Goal: Task Accomplishment & Management: Complete application form

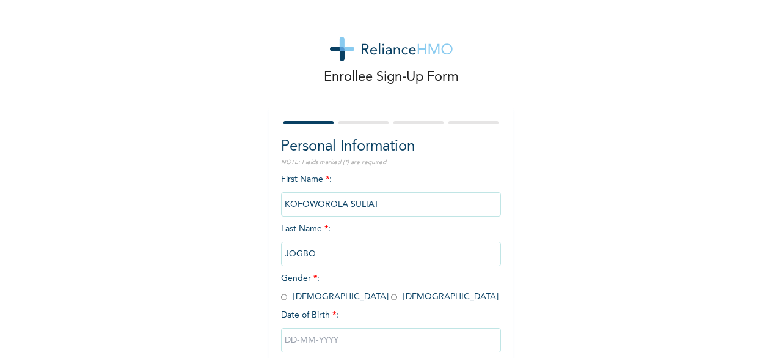
scroll to position [73, 0]
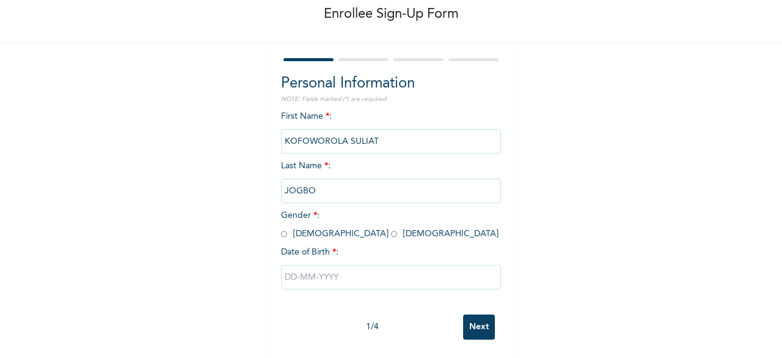
click at [391, 228] on input "radio" at bounding box center [394, 234] width 6 height 12
radio input "true"
click at [346, 265] on input "text" at bounding box center [391, 277] width 220 height 24
select select "8"
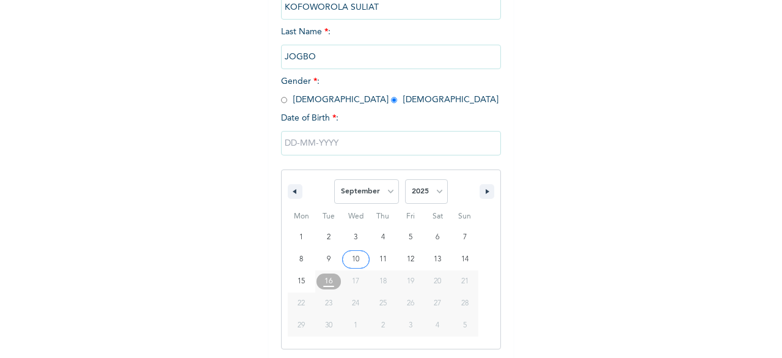
scroll to position [199, 0]
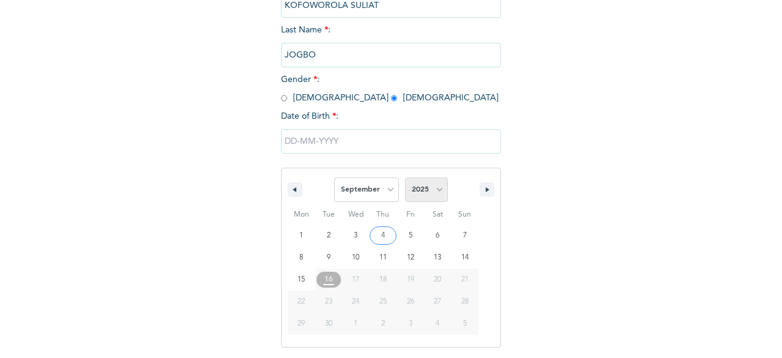
click at [419, 193] on select "2025 2024 2023 2022 2021 2020 2019 2018 2017 2016 2015 2014 2013 2012 2011 2010…" at bounding box center [426, 189] width 43 height 24
select select "2003"
click at [405, 178] on select "2025 2024 2023 2022 2021 2020 2019 2018 2017 2016 2015 2014 2013 2012 2011 2010…" at bounding box center [426, 189] width 43 height 24
click at [375, 197] on select "January February March April May June July August September October November De…" at bounding box center [366, 189] width 65 height 24
select select "3"
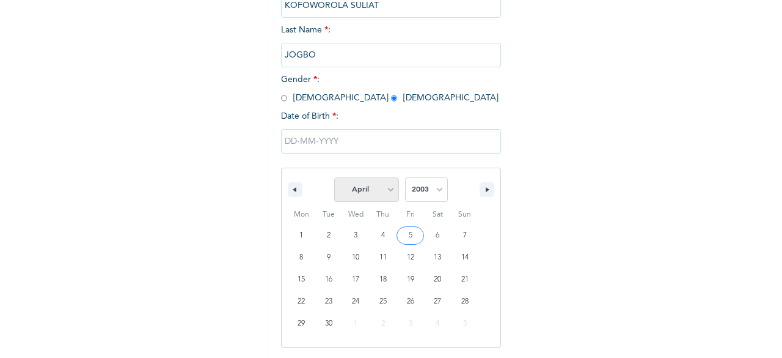
click at [334, 178] on select "January February March April May June July August September October November De…" at bounding box center [366, 189] width 65 height 24
type input "[DATE]"
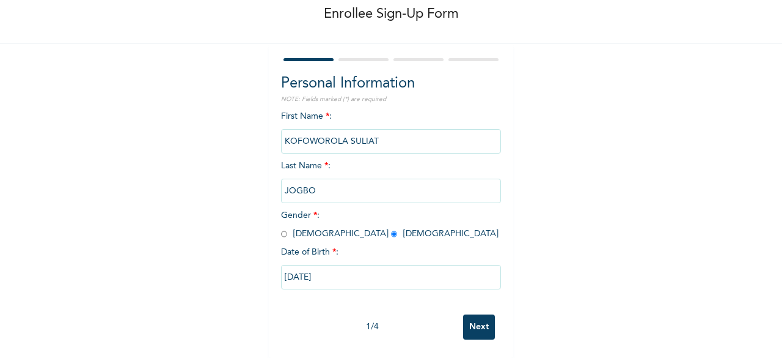
click at [473, 320] on input "Next" at bounding box center [479, 326] width 32 height 25
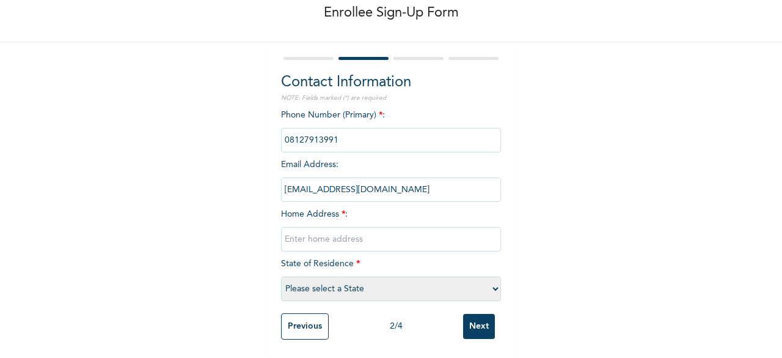
click at [317, 228] on input "text" at bounding box center [391, 239] width 220 height 24
paste input "[STREET_ADDRESS]"
type input "[STREET_ADDRESS]"
click at [384, 276] on select "Please select a State [PERSON_NAME] (FCT) [PERSON_NAME] Ibom [GEOGRAPHIC_DATA] …" at bounding box center [391, 288] width 220 height 24
select select "25"
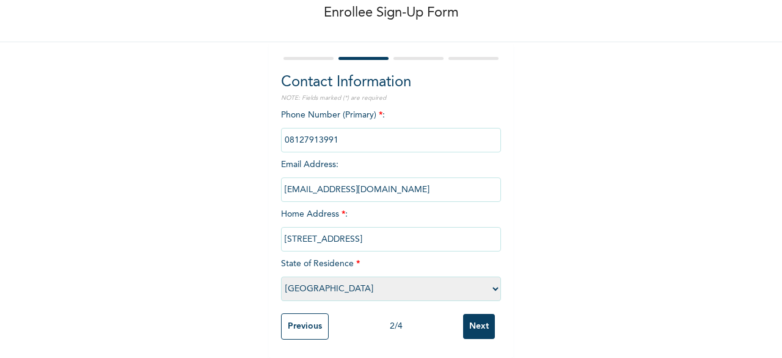
click at [281, 276] on select "Please select a State [PERSON_NAME] (FCT) [PERSON_NAME] Ibom [GEOGRAPHIC_DATA] …" at bounding box center [391, 288] width 220 height 24
click at [476, 321] on input "Next" at bounding box center [479, 326] width 32 height 25
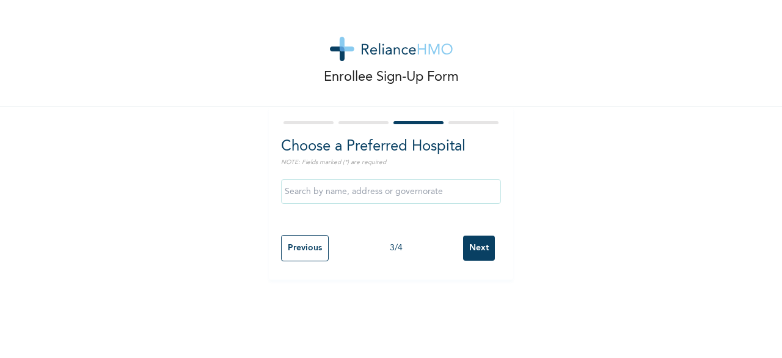
scroll to position [0, 0]
click at [466, 250] on input "Next" at bounding box center [479, 247] width 32 height 25
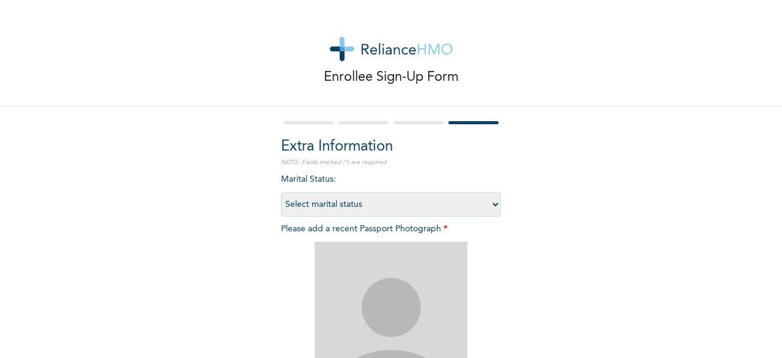
drag, startPoint x: 339, startPoint y: 205, endPoint x: 326, endPoint y: 238, distance: 35.8
click at [326, 238] on div "Marital Status : Select marital status [DEMOGRAPHIC_DATA] Married [DEMOGRAPHIC_…" at bounding box center [391, 324] width 220 height 303
select select "1"
click at [281, 192] on select "Select marital status [DEMOGRAPHIC_DATA] Married [DEMOGRAPHIC_DATA] Widow/[DEMO…" at bounding box center [391, 204] width 220 height 24
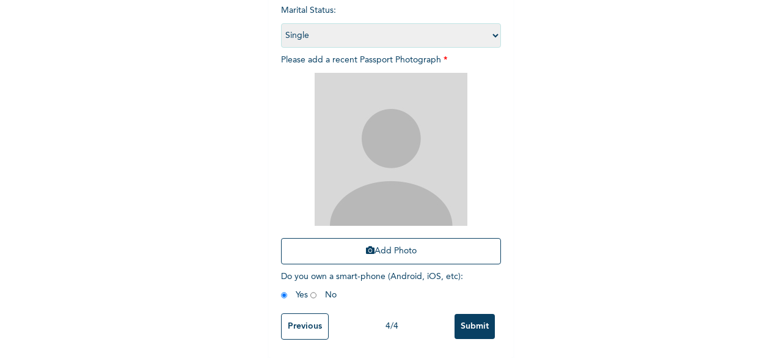
scroll to position [174, 0]
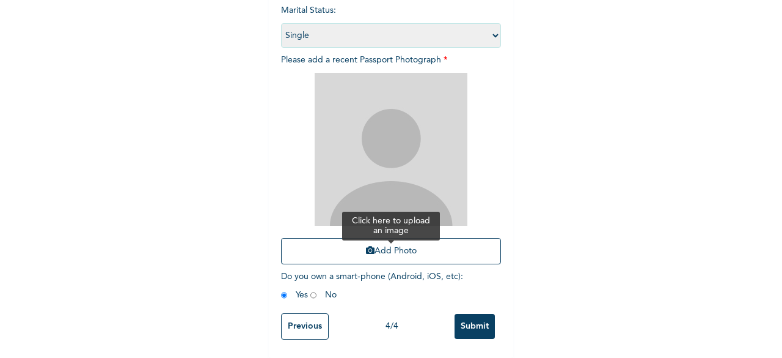
click at [411, 238] on button "Add Photo" at bounding box center [391, 251] width 220 height 26
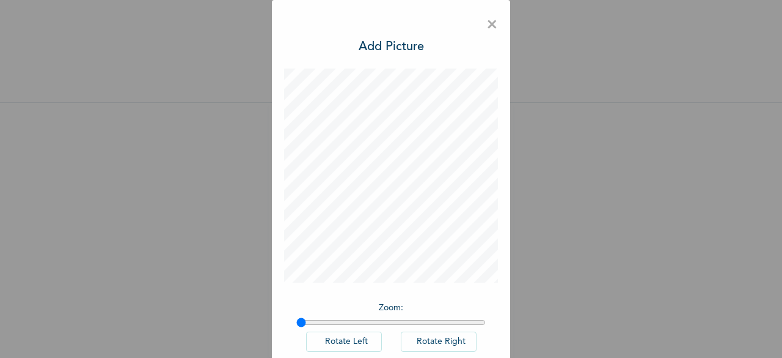
scroll to position [68, 0]
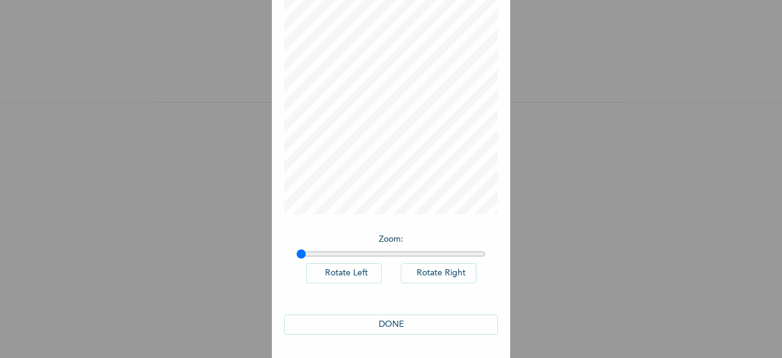
click at [389, 328] on button "DONE" at bounding box center [391, 324] width 214 height 20
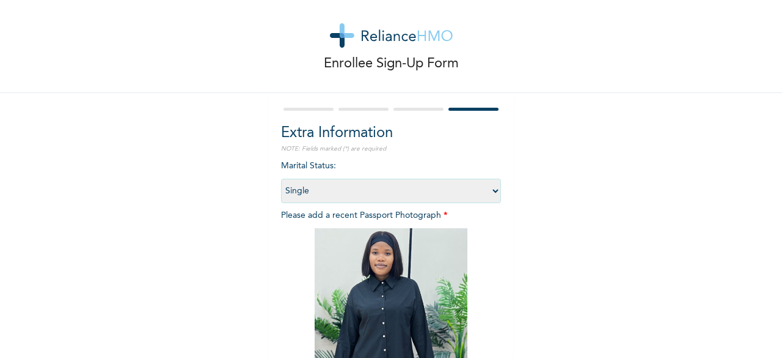
scroll to position [178, 0]
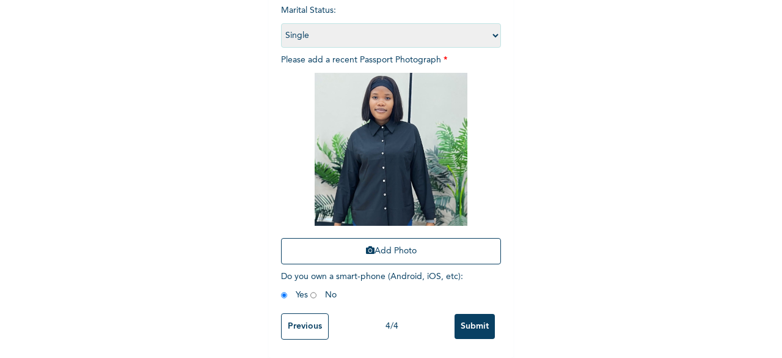
click at [461, 314] on input "Submit" at bounding box center [475, 326] width 40 height 25
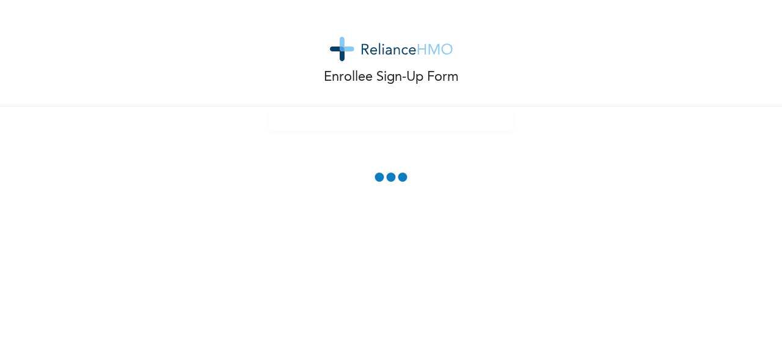
scroll to position [0, 0]
